Goal: Transaction & Acquisition: Purchase product/service

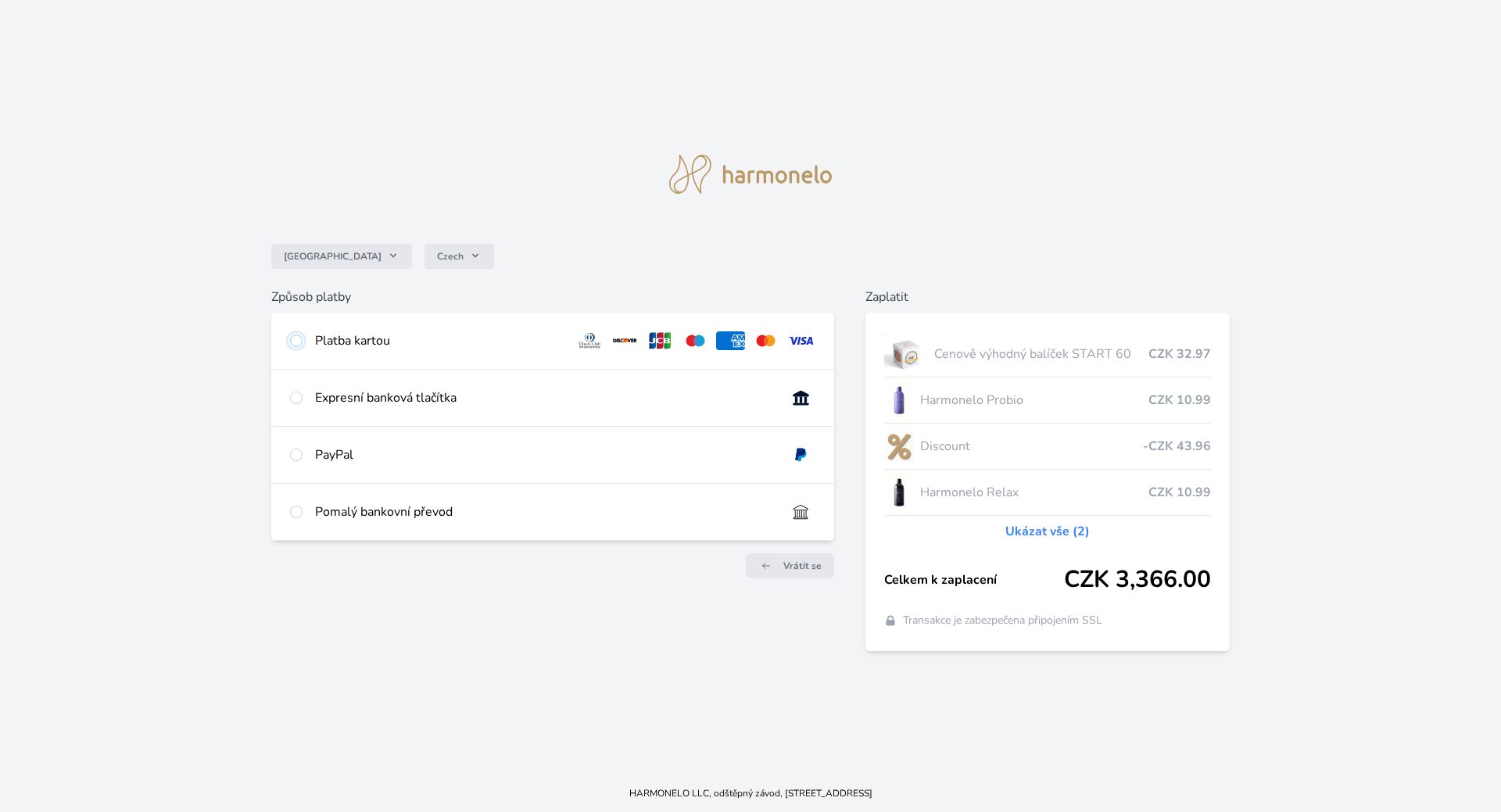
click at [297, 344] on input "radio" at bounding box center [296, 340] width 13 height 13
radio input "true"
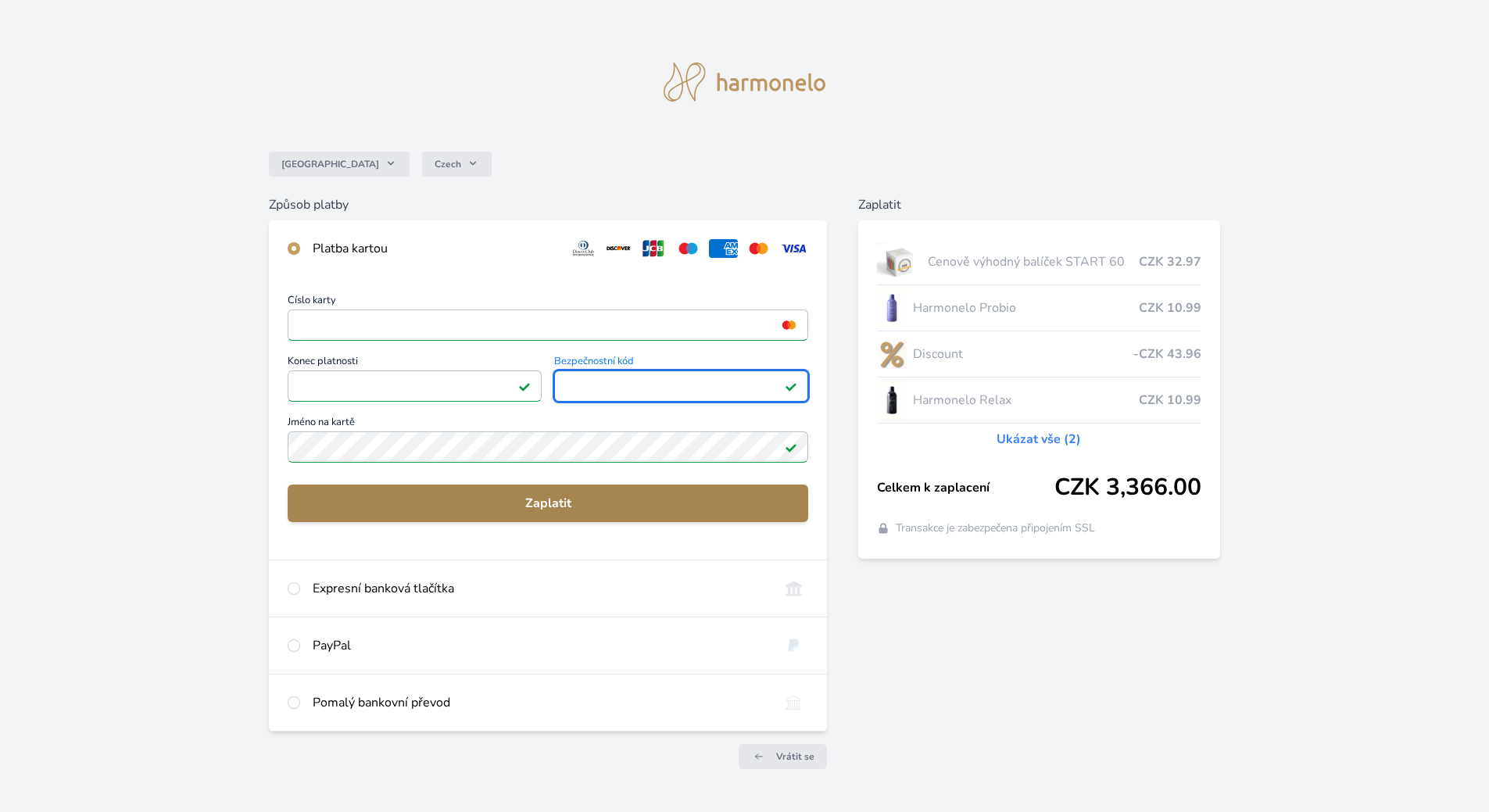
click at [556, 501] on span "Zaplatit" at bounding box center [548, 503] width 496 height 19
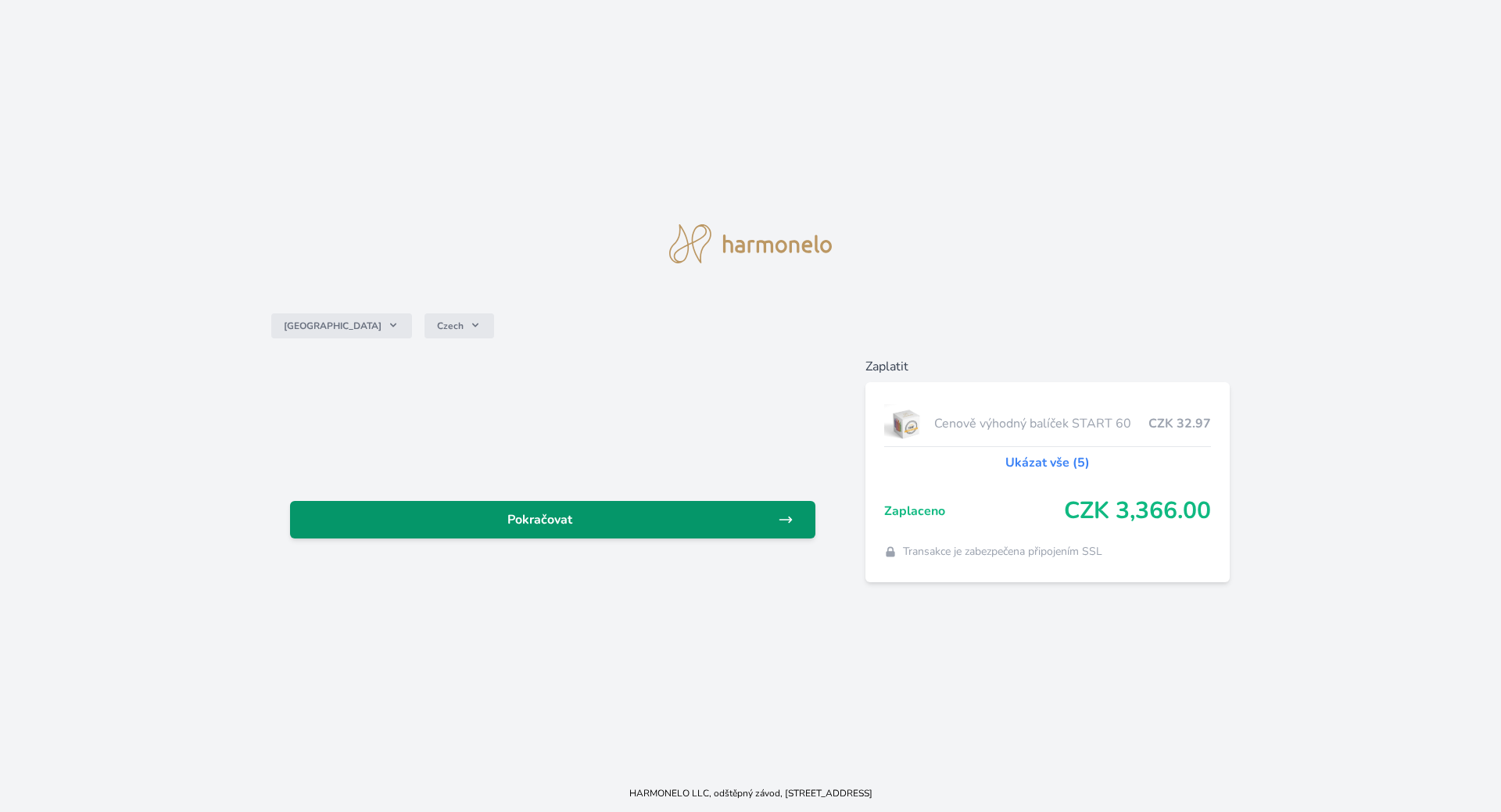
click at [570, 515] on span "Pokračovat" at bounding box center [540, 520] width 475 height 19
